Goal: Task Accomplishment & Management: Use online tool/utility

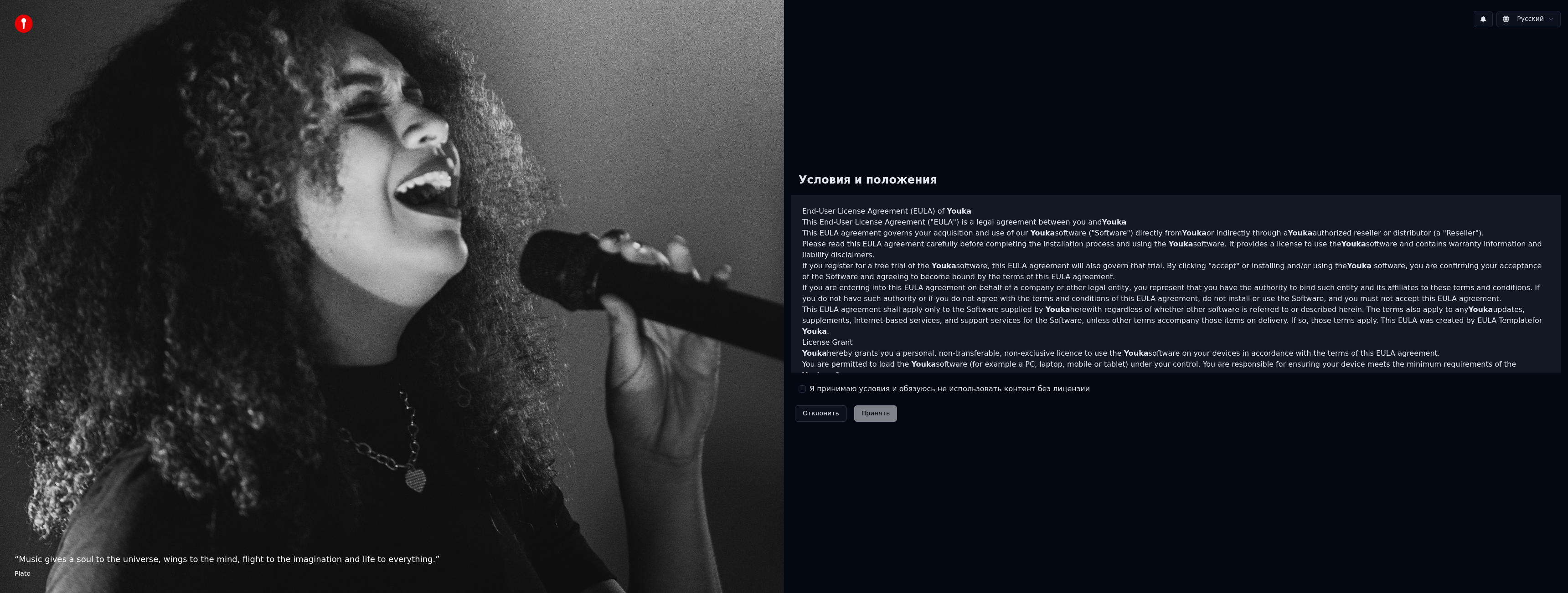
click at [807, 394] on div "Я принимаю условия и обязуюсь не использовать контент без лицензии" at bounding box center [944, 389] width 292 height 11
click at [806, 392] on div "Я принимаю условия и обязуюсь не использовать контент без лицензии" at bounding box center [944, 389] width 292 height 11
click at [803, 389] on button "Я принимаю условия и обязуюсь не использовать контент без лицензии" at bounding box center [802, 389] width 7 height 7
click at [880, 417] on button "Принять" at bounding box center [875, 413] width 43 height 16
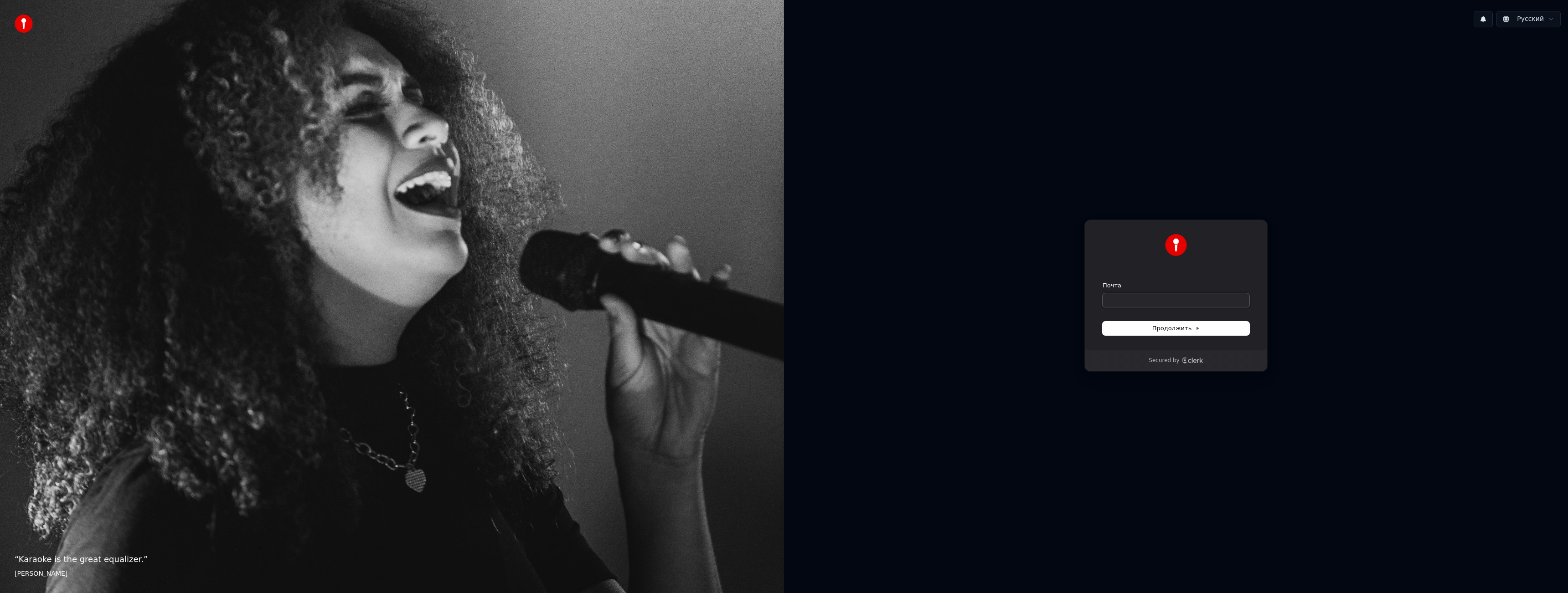
click at [1155, 296] on input "Почта" at bounding box center [1175, 300] width 147 height 13
click at [1161, 332] on span "Продолжить" at bounding box center [1176, 328] width 48 height 8
type input "**********"
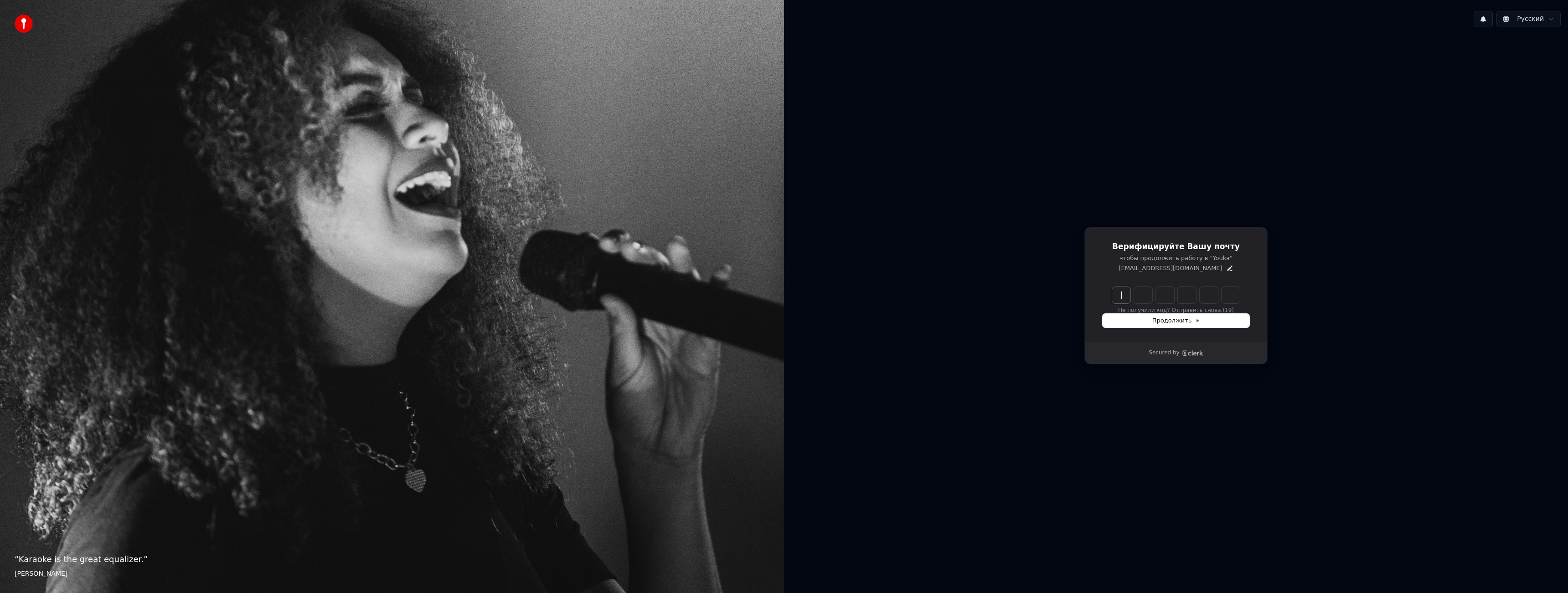
click at [1119, 294] on input "Enter verification code" at bounding box center [1185, 295] width 146 height 16
type input "******"
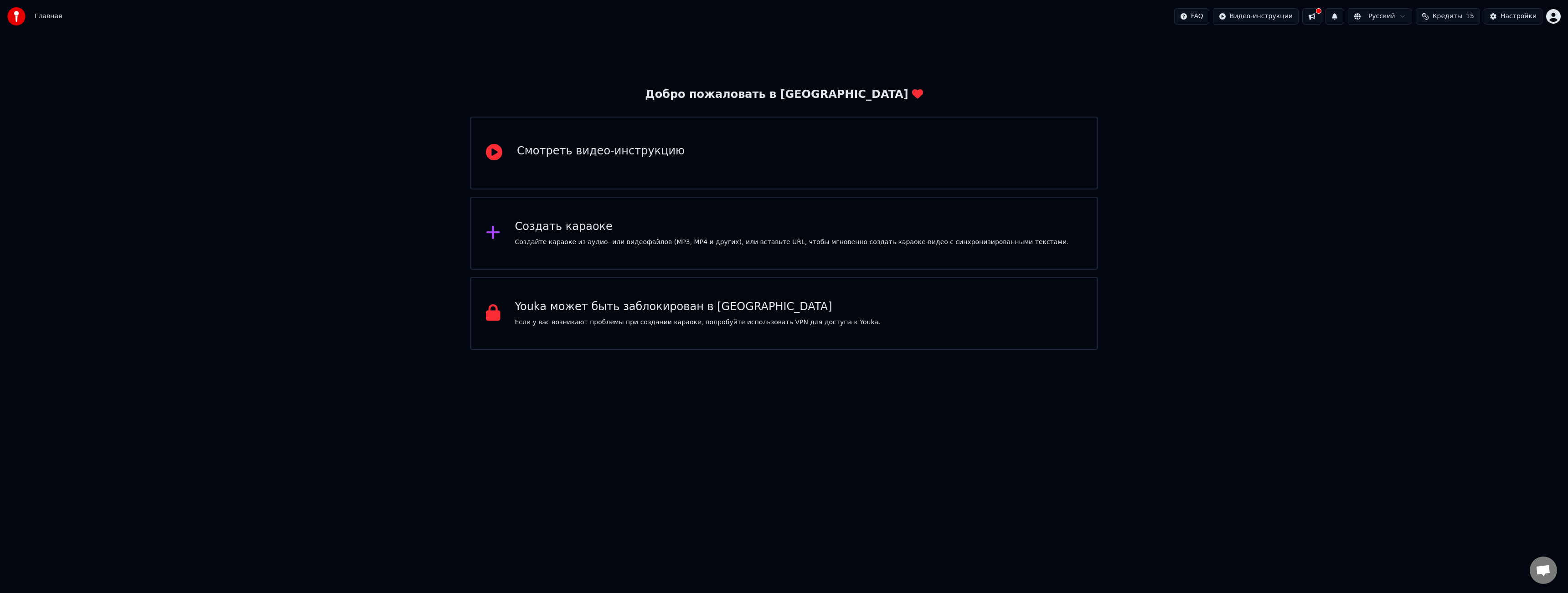
click at [597, 154] on div "Смотреть видео-инструкцию" at bounding box center [601, 151] width 168 height 15
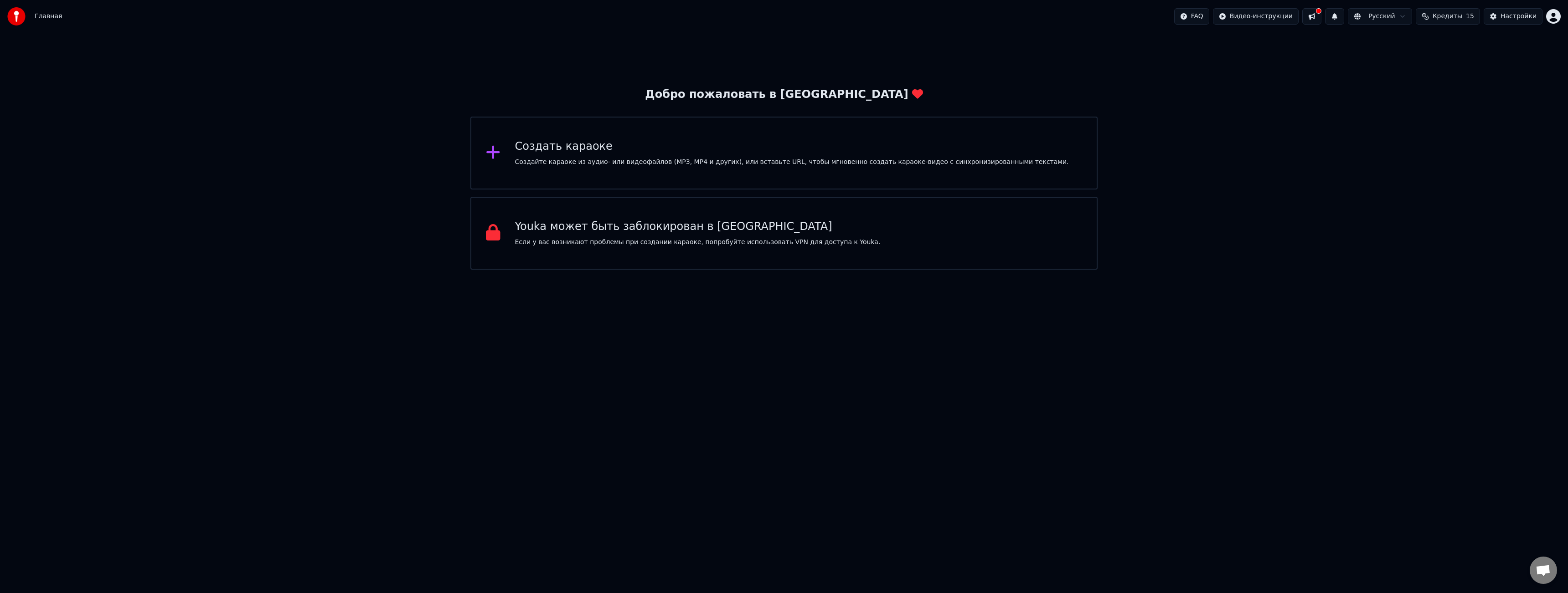
click at [581, 147] on div "Создать караоке" at bounding box center [792, 147] width 554 height 15
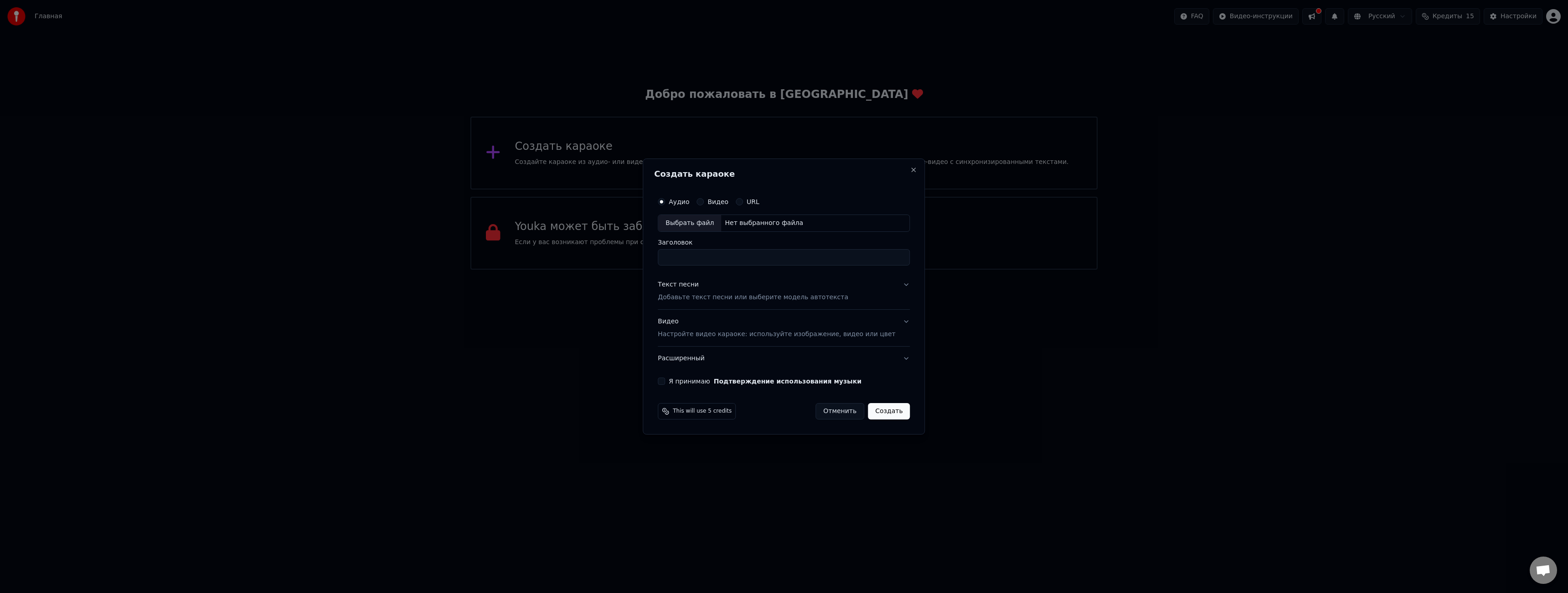
click at [751, 203] on div "URL" at bounding box center [747, 202] width 24 height 7
click at [743, 203] on button "URL" at bounding box center [740, 202] width 7 height 7
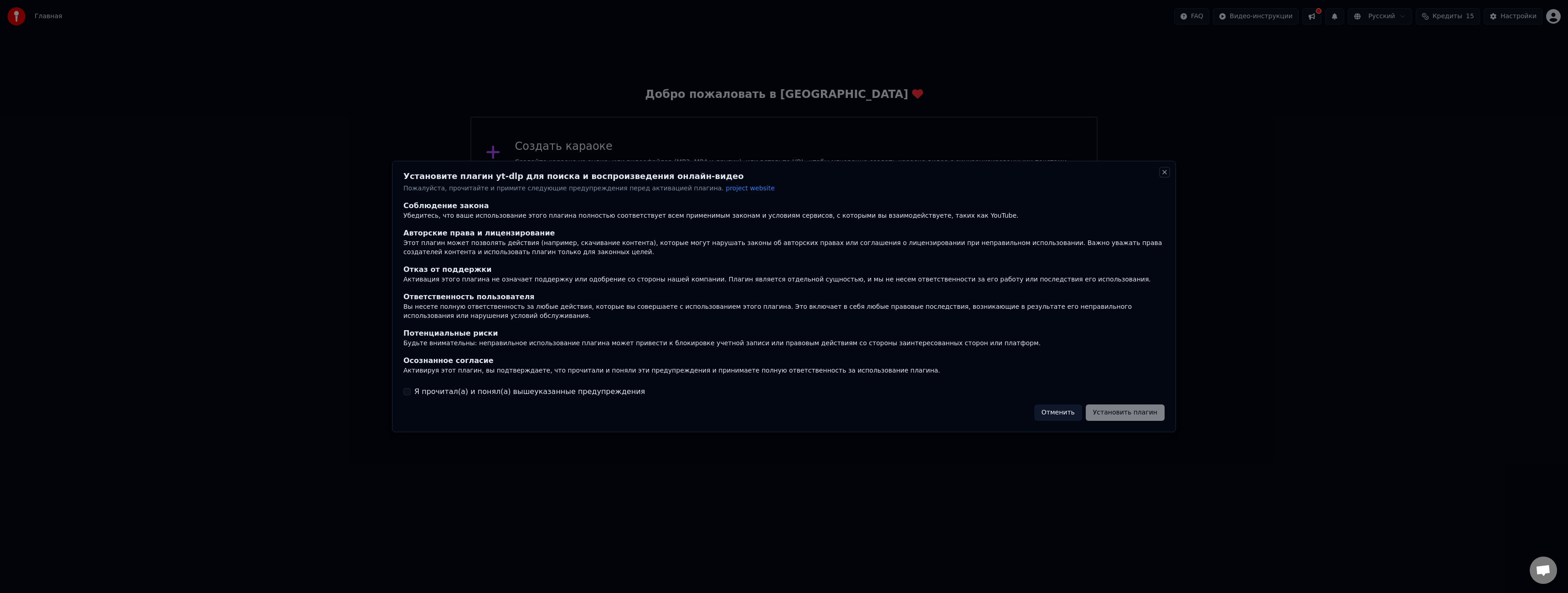
click at [1168, 175] on button "Close" at bounding box center [1164, 172] width 7 height 7
click at [1167, 173] on button "Close" at bounding box center [1164, 172] width 7 height 7
click at [1072, 412] on button "Отменить" at bounding box center [1058, 412] width 48 height 16
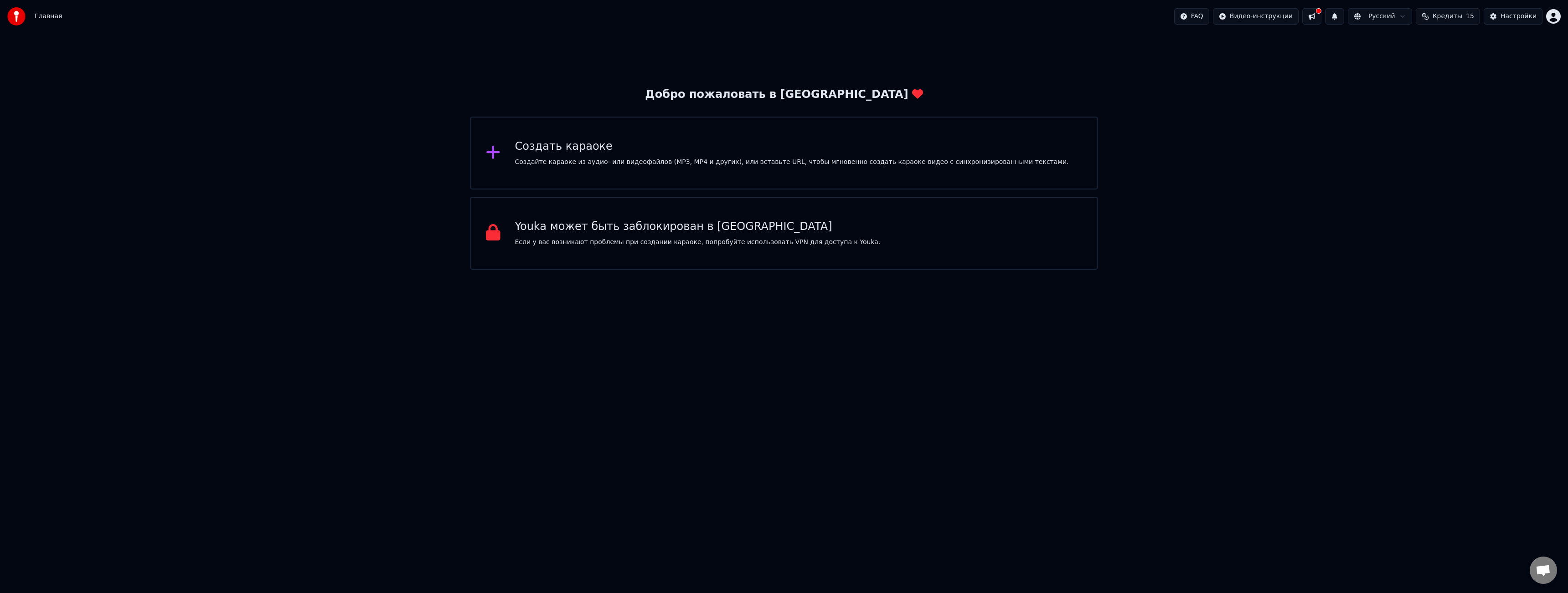
click at [674, 151] on div "Создать караоке Создайте караоке из аудио- или видеофайлов (MP3, MP4 и других),…" at bounding box center [792, 153] width 554 height 27
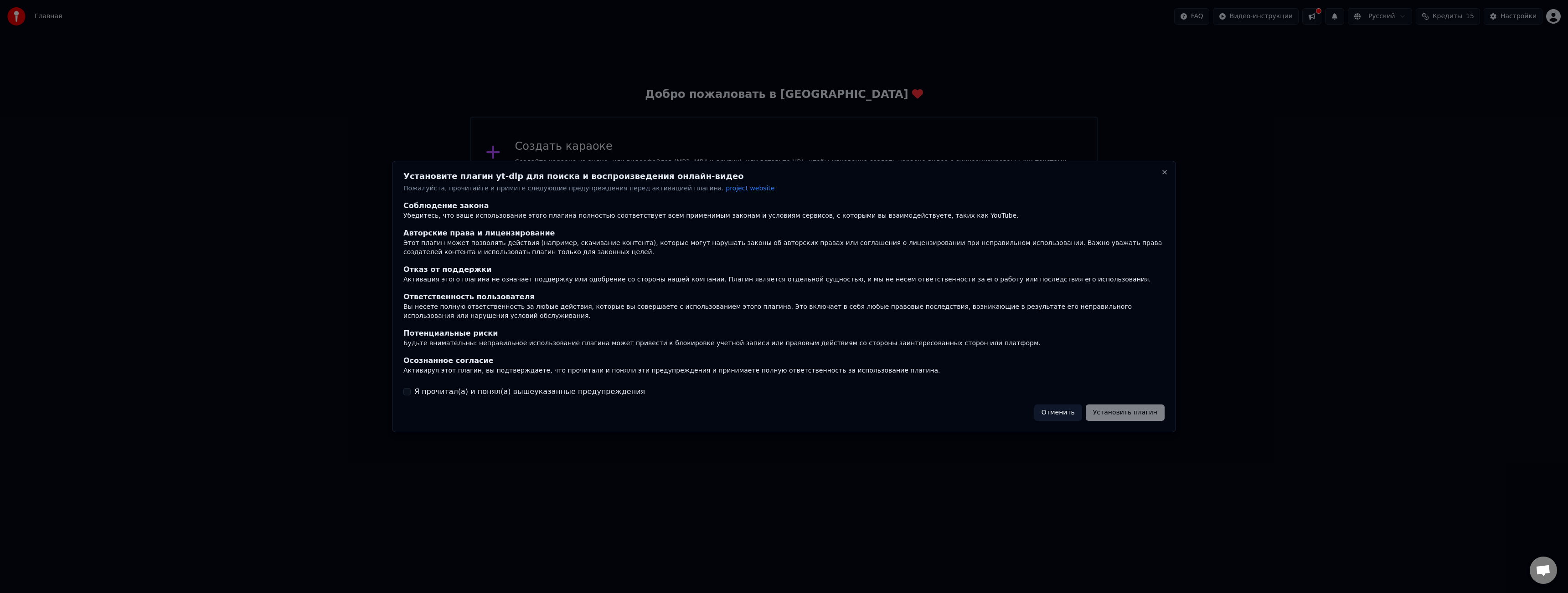
click at [469, 396] on label "Я прочитал(а) и понял(а) вышеуказанные предупреждения" at bounding box center [530, 392] width 231 height 11
click at [411, 395] on button "Я прочитал(а) и понял(а) вышеуказанные предупреждения" at bounding box center [407, 392] width 7 height 7
click at [1149, 409] on button "Установить плагин" at bounding box center [1125, 412] width 79 height 16
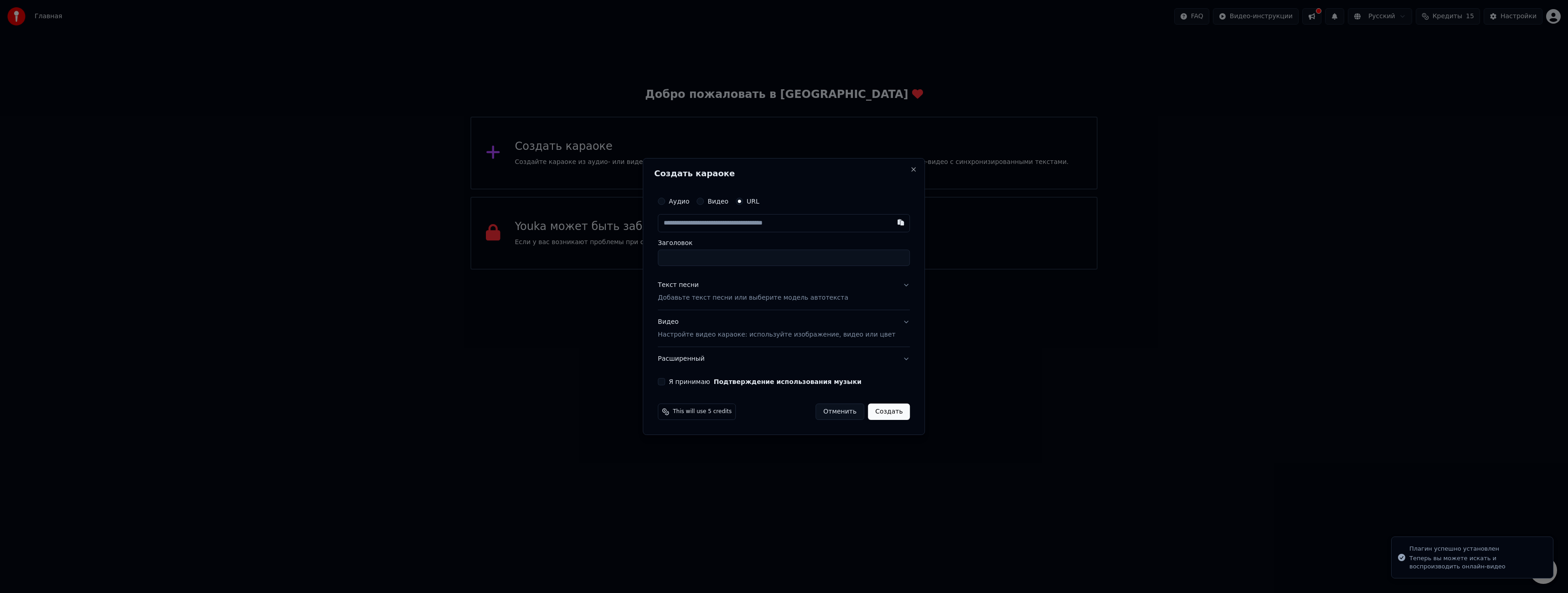
click at [676, 202] on label "Аудио" at bounding box center [679, 201] width 21 height 6
click at [665, 202] on button "Аудио" at bounding box center [662, 201] width 7 height 7
click at [747, 223] on div "Нет выбранного файла" at bounding box center [764, 223] width 86 height 9
click at [695, 384] on label "Я принимаю Подтверждение использования музыки" at bounding box center [765, 381] width 193 height 6
click at [665, 384] on button "Я принимаю Подтверждение использования музыки" at bounding box center [662, 381] width 7 height 7
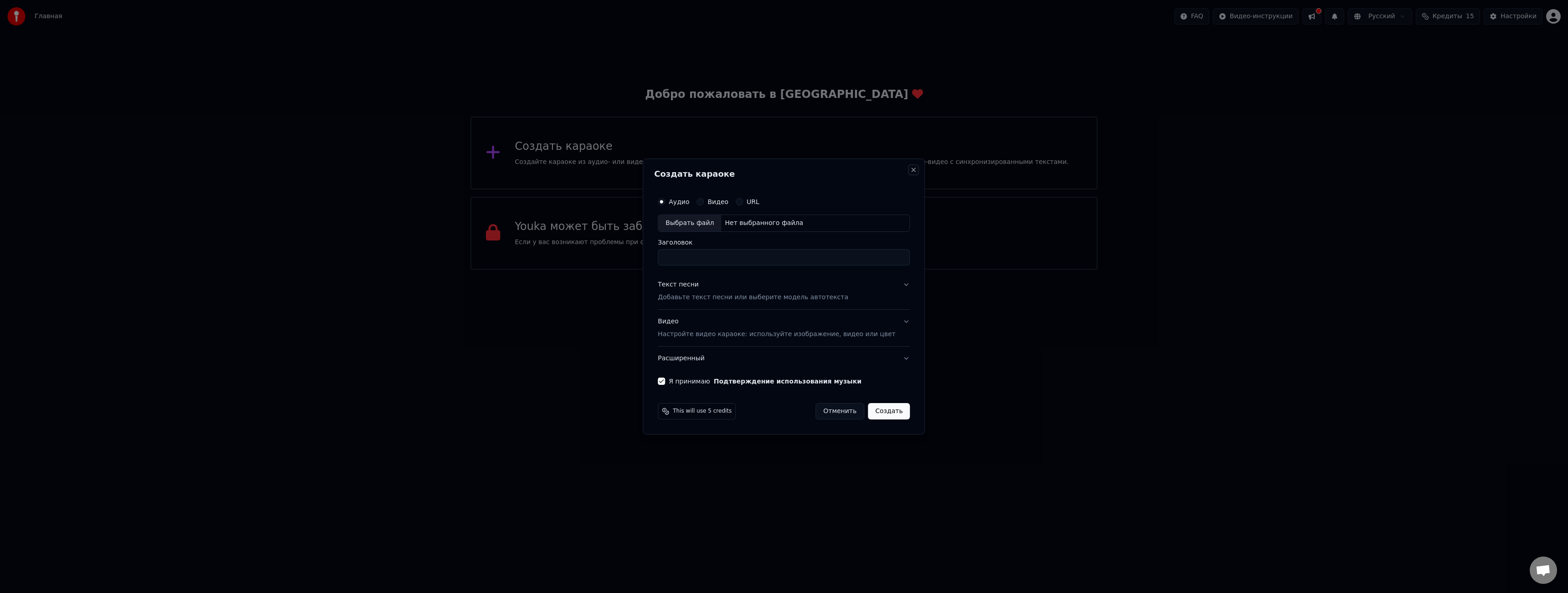
click at [910, 170] on button "Close" at bounding box center [914, 170] width 7 height 7
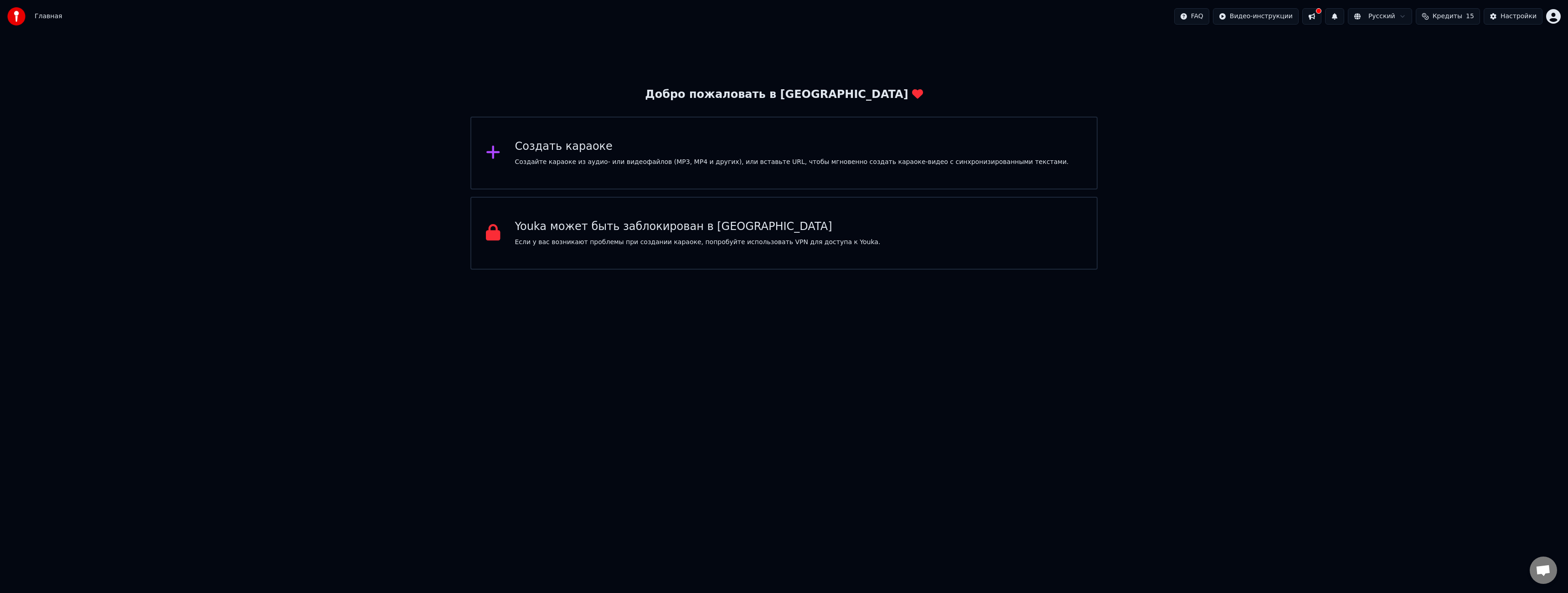
click at [1446, 18] on span "Кредиты" at bounding box center [1447, 16] width 30 height 9
click at [1381, 130] on div "Добро пожаловать в Youka Создать караоке Создайте караоке из аудио- или видеофа…" at bounding box center [784, 151] width 1568 height 237
click at [46, 18] on span "Главная" at bounding box center [48, 16] width 27 height 9
click at [10, 18] on img at bounding box center [16, 16] width 18 height 18
click at [19, 14] on img at bounding box center [16, 16] width 18 height 18
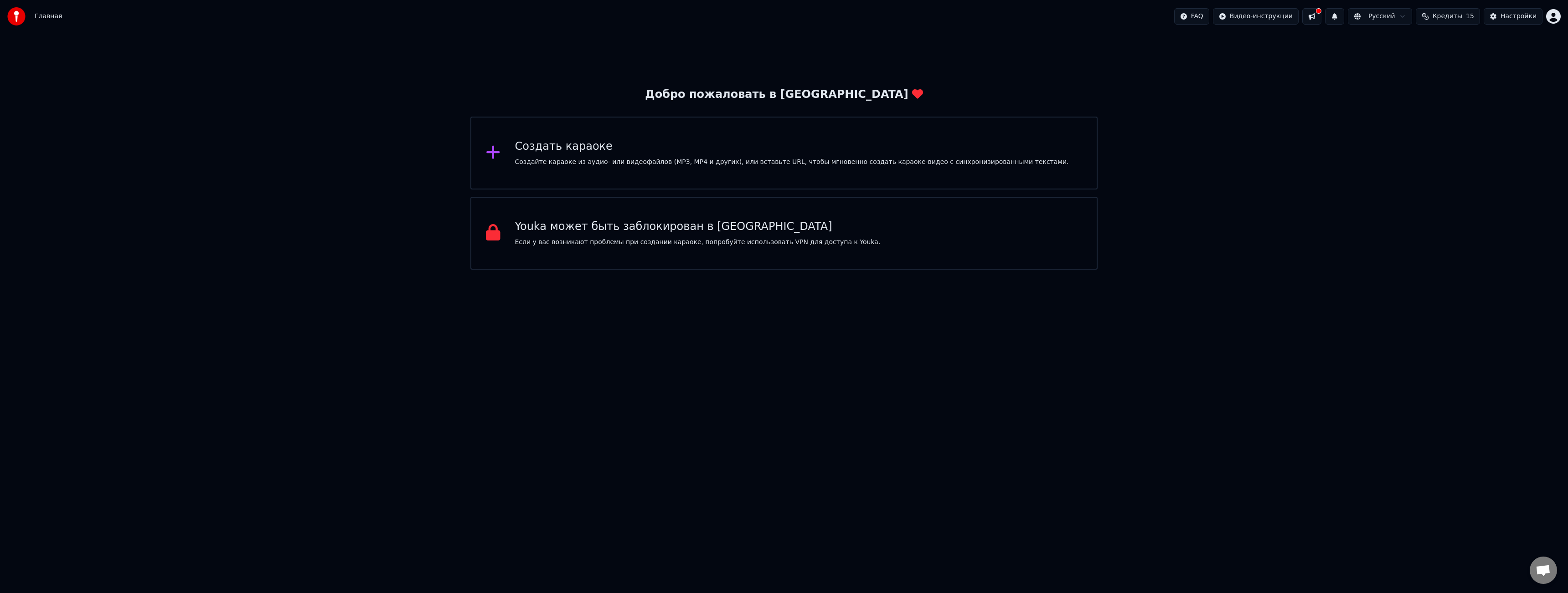
click at [51, 12] on span "Главная" at bounding box center [48, 16] width 27 height 9
click at [51, 15] on span "Главная" at bounding box center [48, 16] width 27 height 9
click at [1525, 19] on div "Настройки" at bounding box center [1518, 16] width 36 height 9
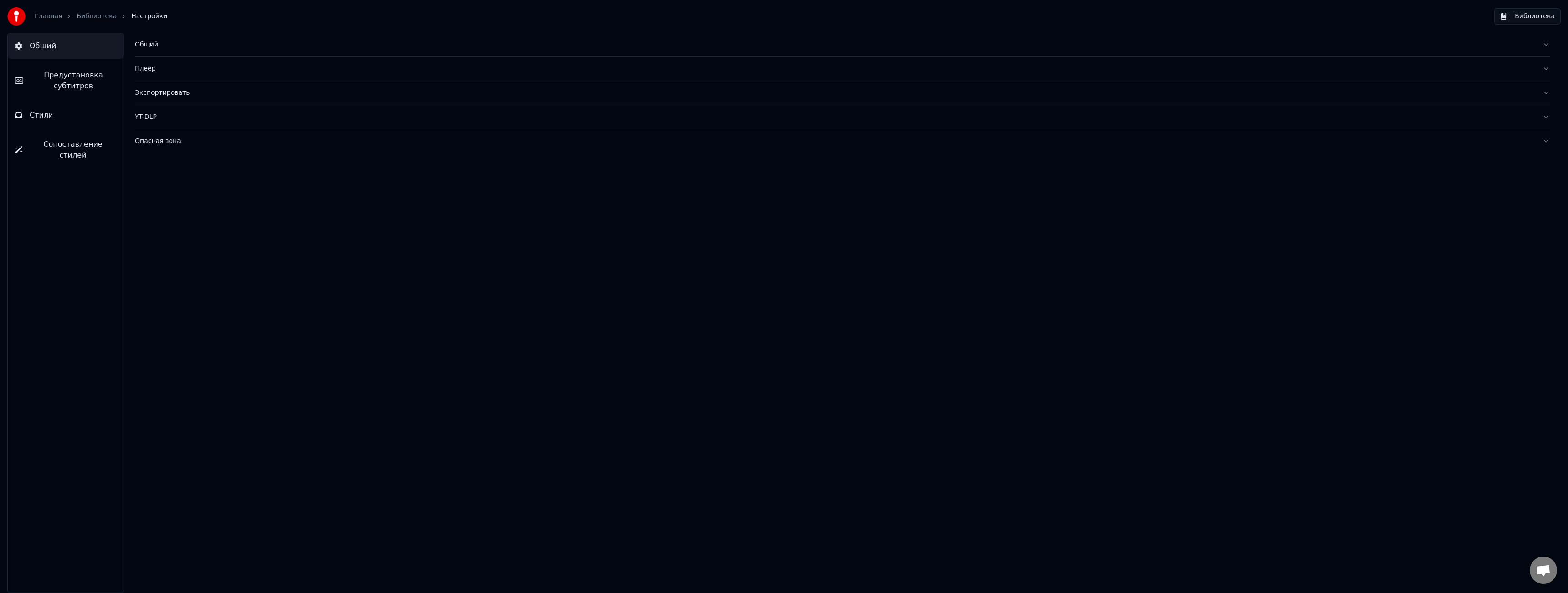
click at [1539, 14] on button "Библиотека" at bounding box center [1527, 16] width 66 height 16
